Goal: Obtain resource: Obtain resource

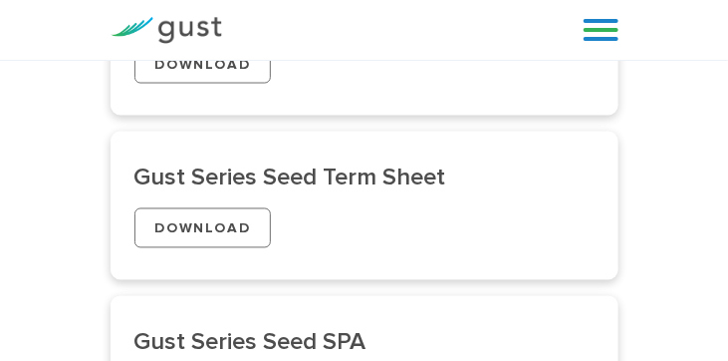
scroll to position [618, 0]
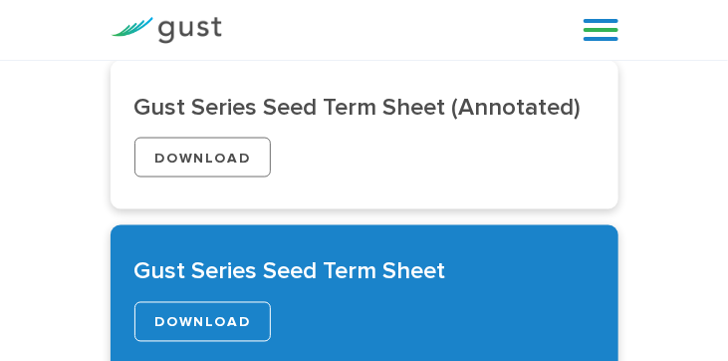
click at [206, 321] on link "DOWNLOAD" at bounding box center [202, 322] width 137 height 40
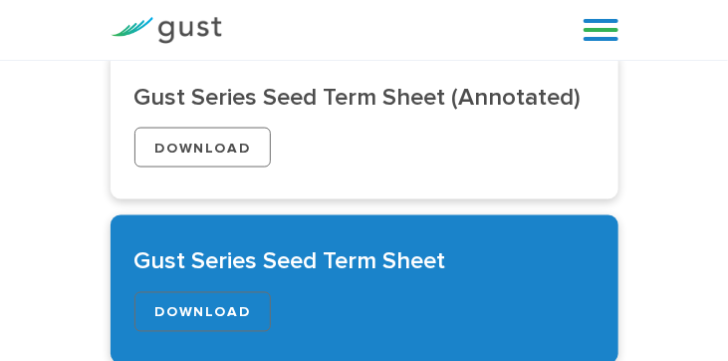
scroll to position [635, 0]
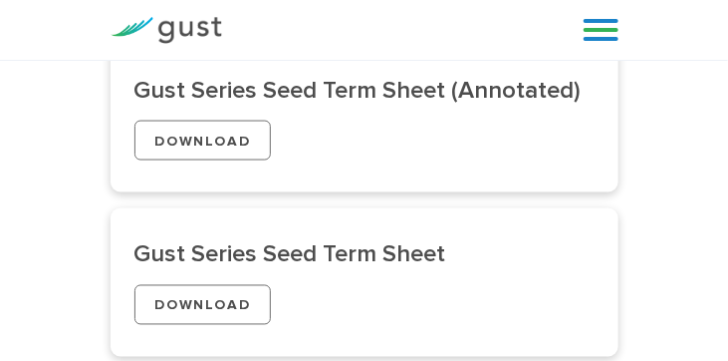
click at [177, 29] on img at bounding box center [167, 30] width 112 height 27
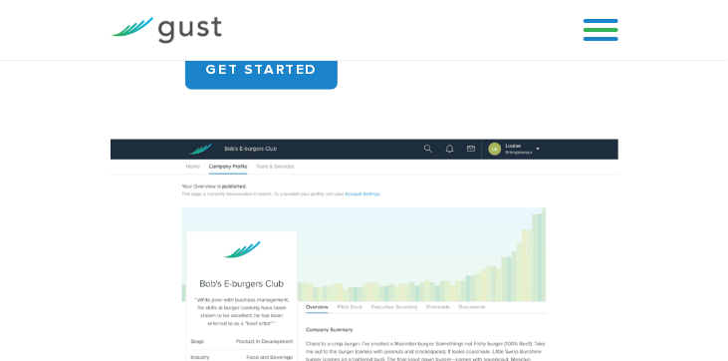
scroll to position [2130, 0]
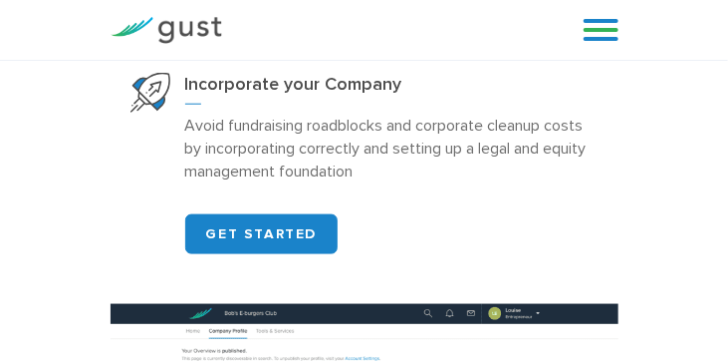
click at [599, 34] on link at bounding box center [601, 30] width 35 height 30
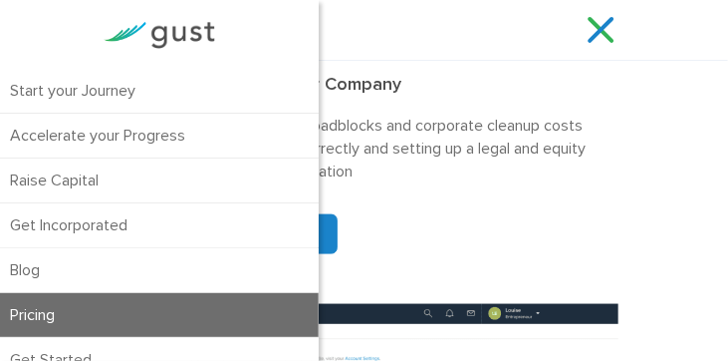
click at [47, 315] on link "Pricing" at bounding box center [159, 315] width 319 height 44
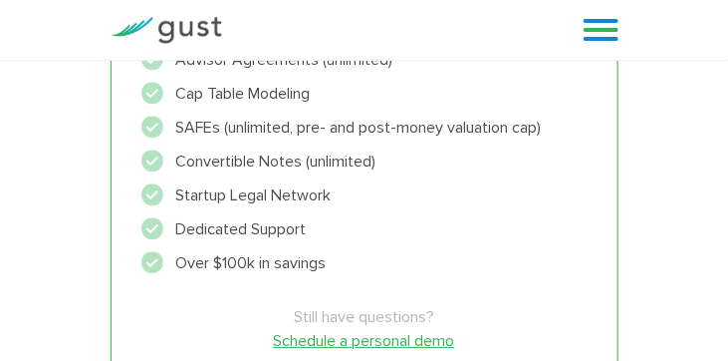
scroll to position [1279, 0]
